Goal: Information Seeking & Learning: Understand process/instructions

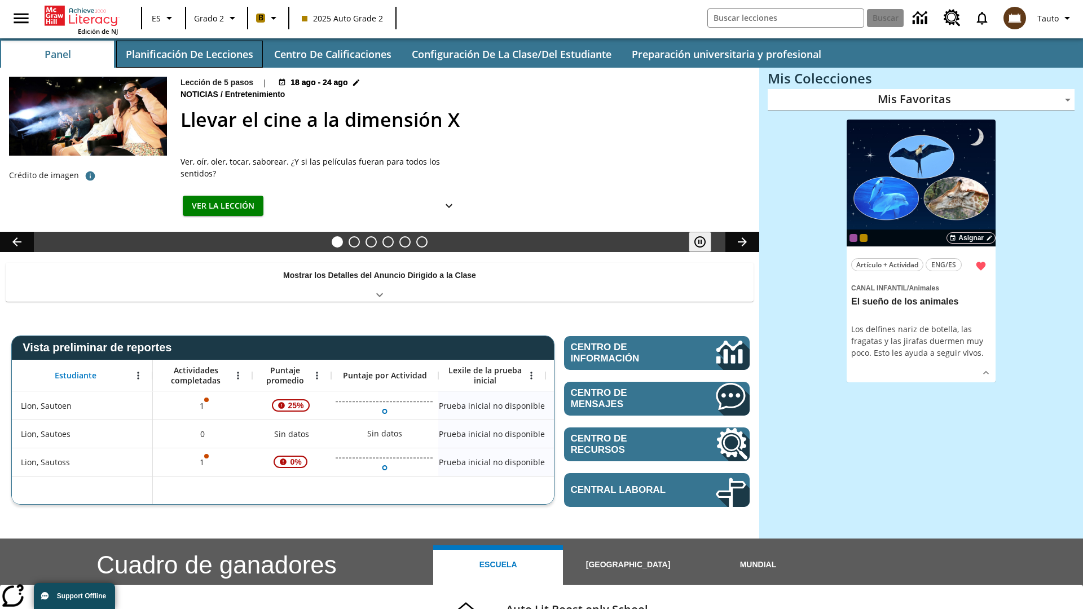
click at [189, 54] on button "Planificación de lecciones" at bounding box center [189, 54] width 147 height 27
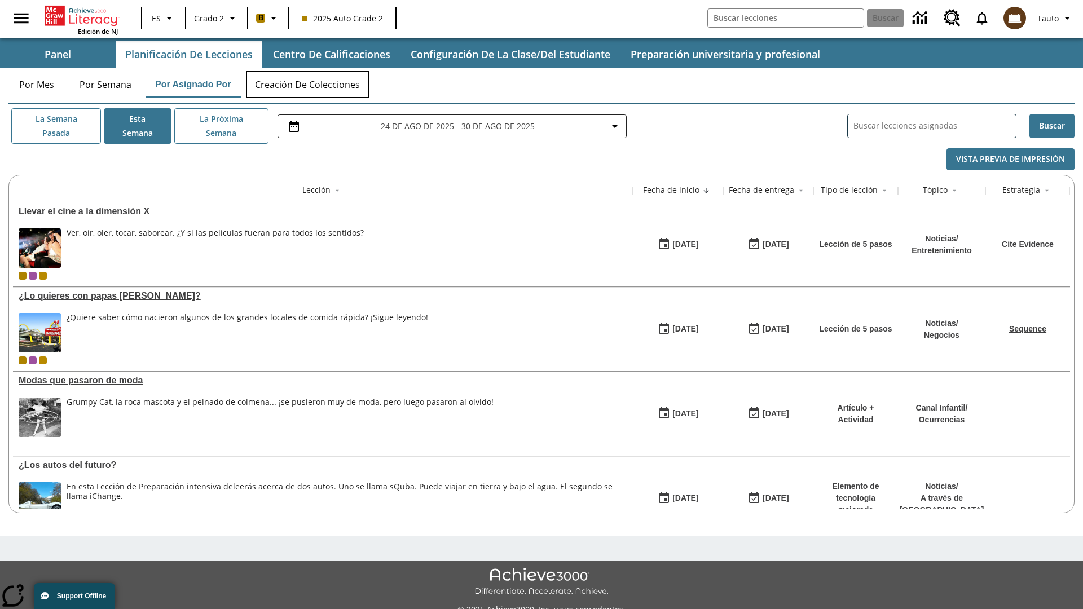
click at [308, 85] on button "Creación de colecciones" at bounding box center [307, 84] width 123 height 27
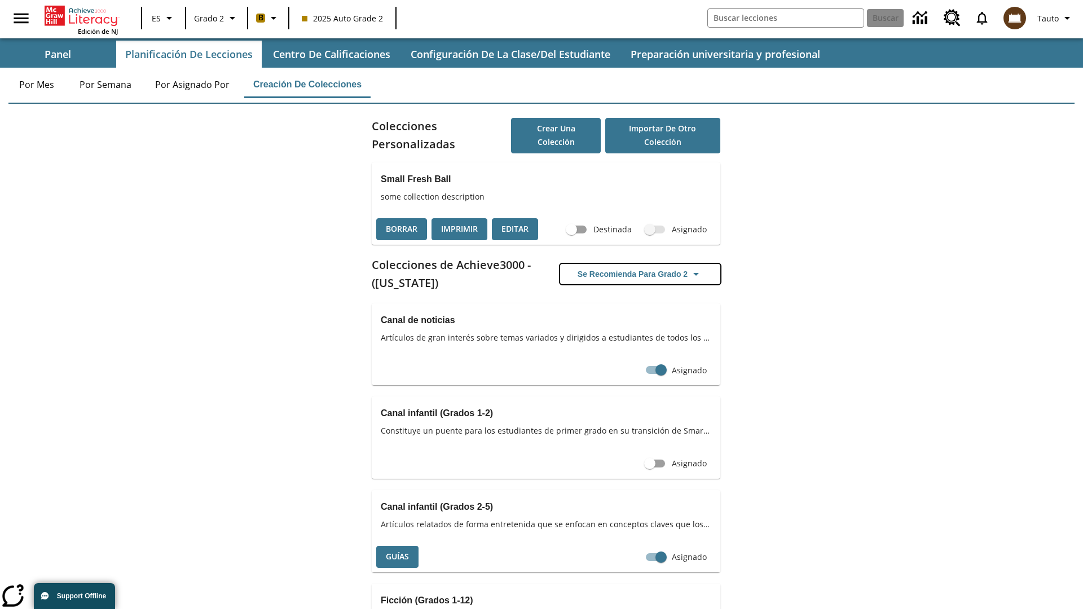
click at [640, 274] on button "Se recomienda para Grado 2" at bounding box center [640, 274] width 160 height 21
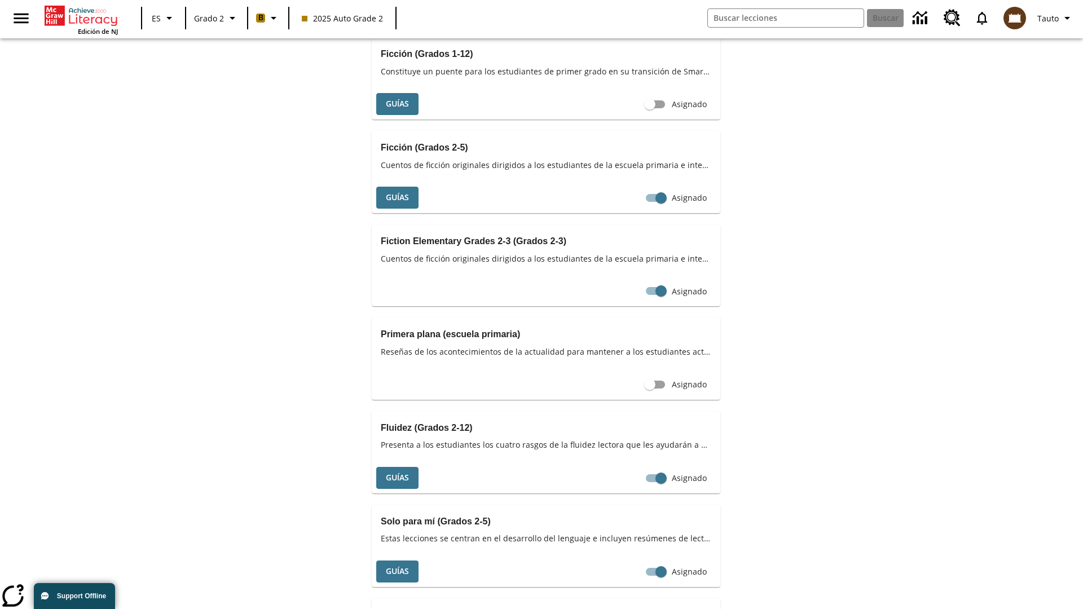
click at [640, 21] on input "Asignado" at bounding box center [661, 10] width 64 height 21
checkbox input "false"
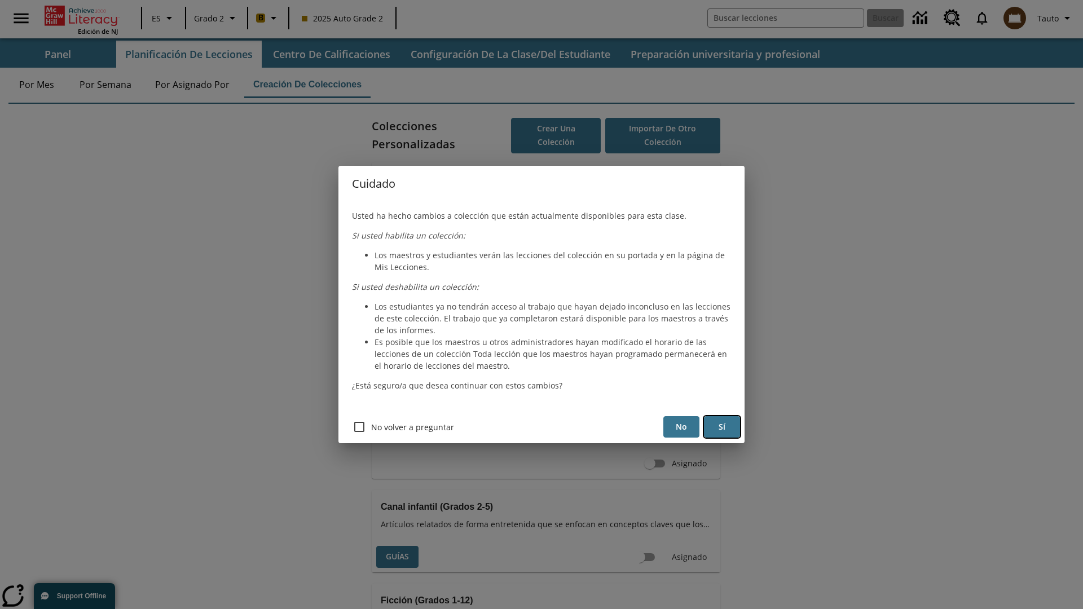
click at [722, 427] on button "Sí" at bounding box center [722, 427] width 36 height 22
